Goal: Task Accomplishment & Management: Use online tool/utility

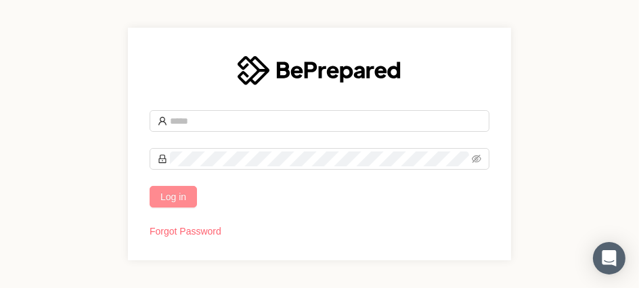
type input "**********"
click at [178, 191] on span "Log in" at bounding box center [173, 196] width 26 height 15
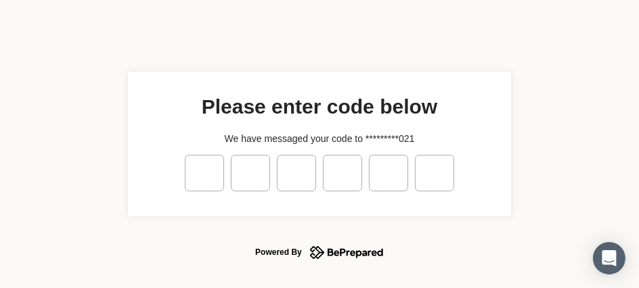
type input "*"
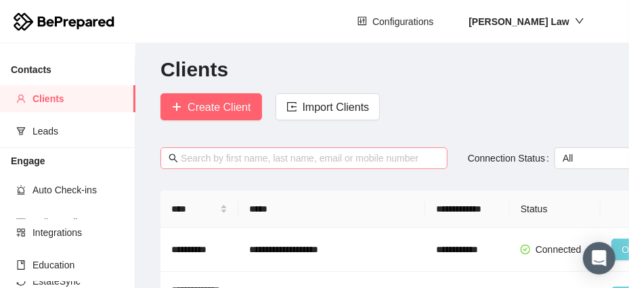
click at [220, 155] on input "text" at bounding box center [310, 158] width 258 height 15
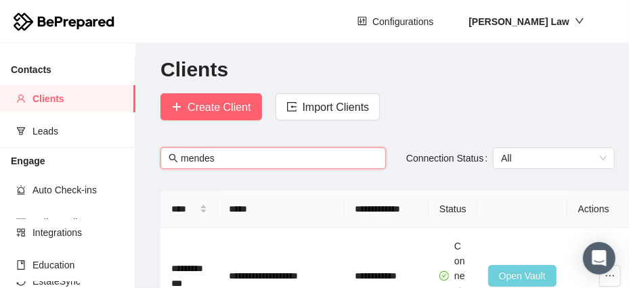
type input "mendes"
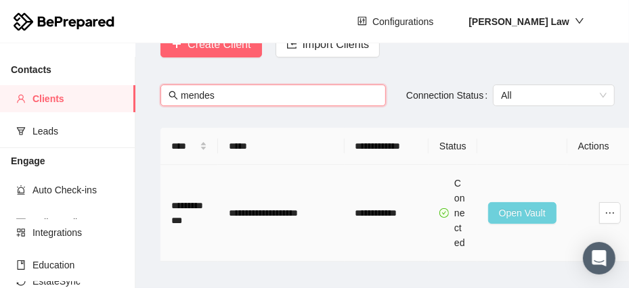
scroll to position [87, 0]
click at [520, 206] on span "Open Vault" at bounding box center [522, 213] width 47 height 15
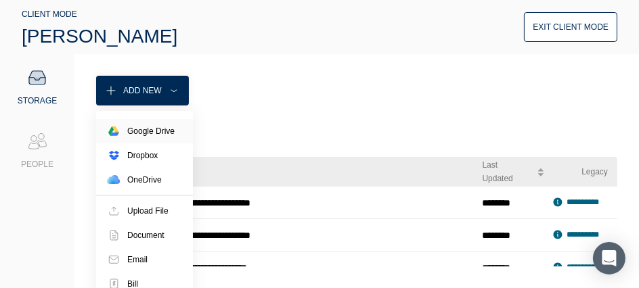
click at [148, 131] on div "Google Drive" at bounding box center [150, 131] width 47 height 14
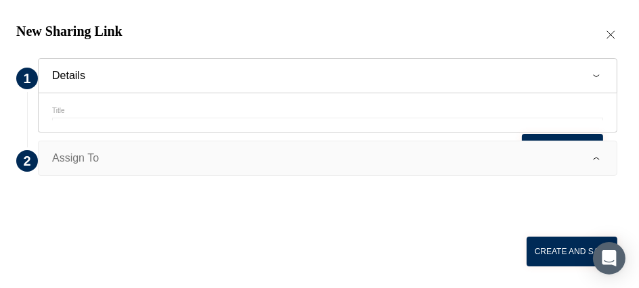
drag, startPoint x: 612, startPoint y: 37, endPoint x: 606, endPoint y: 50, distance: 13.9
click at [612, 37] on icon at bounding box center [611, 35] width 14 height 14
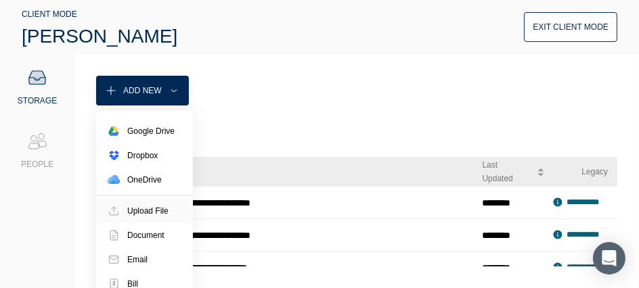
click at [152, 208] on div "Upload File" at bounding box center [147, 211] width 41 height 14
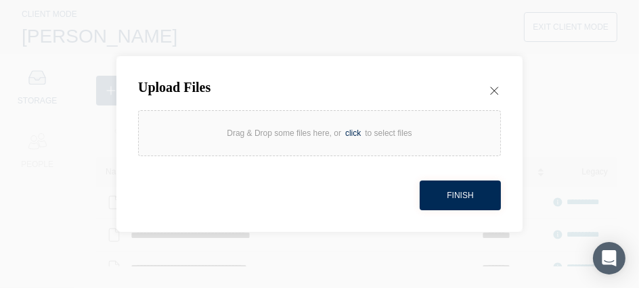
click at [353, 133] on div "click" at bounding box center [353, 134] width 24 height 14
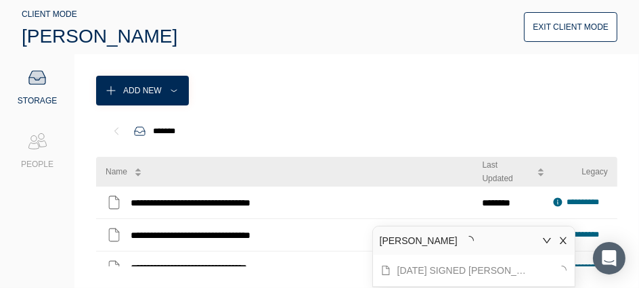
click at [570, 25] on div "Exit Client Mode" at bounding box center [570, 27] width 76 height 14
